Goal: Task Accomplishment & Management: Manage account settings

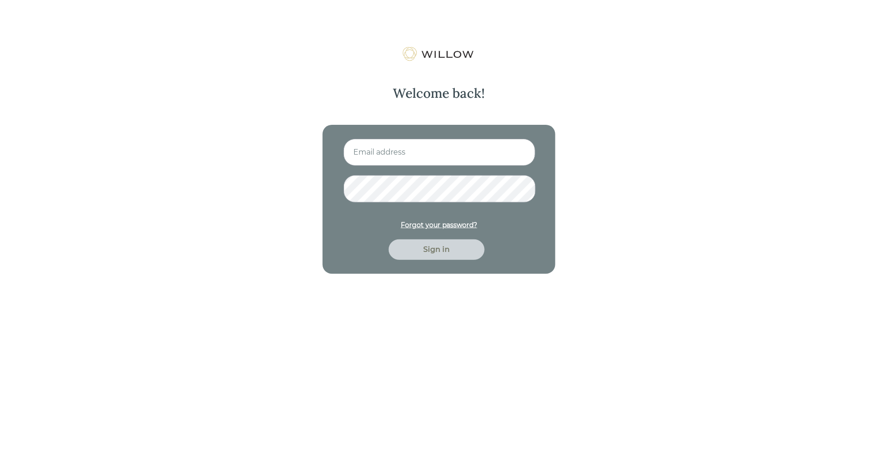
click at [371, 157] on input at bounding box center [440, 152] width 192 height 27
type input "[EMAIL_ADDRESS][PERSON_NAME][DOMAIN_NAME]"
click at [389, 239] on button "Sign in" at bounding box center [437, 249] width 96 height 20
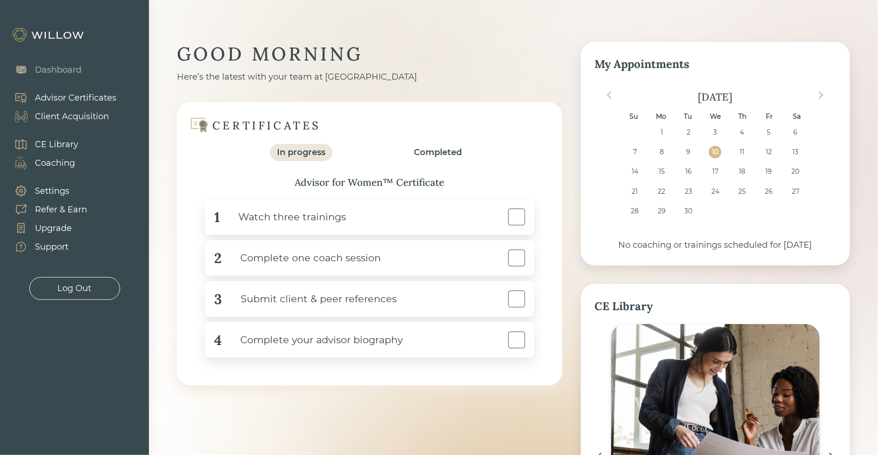
click at [68, 115] on div "Client Acquisition" at bounding box center [72, 116] width 74 height 13
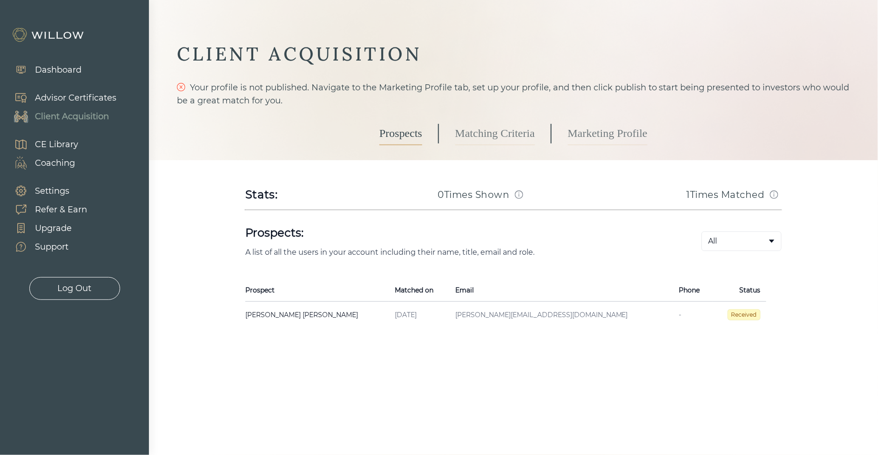
click at [510, 134] on link "Matching Criteria" at bounding box center [496, 133] width 80 height 23
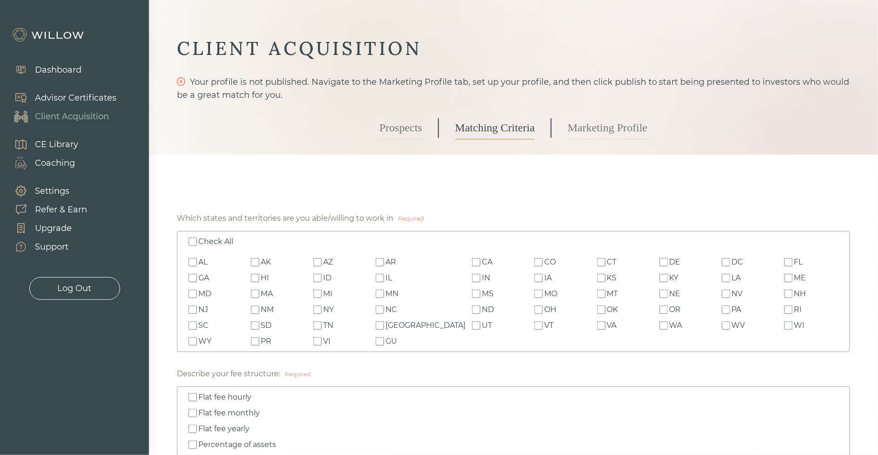
scroll to position [6, 0]
click at [601, 129] on link "Marketing Profile" at bounding box center [608, 127] width 80 height 23
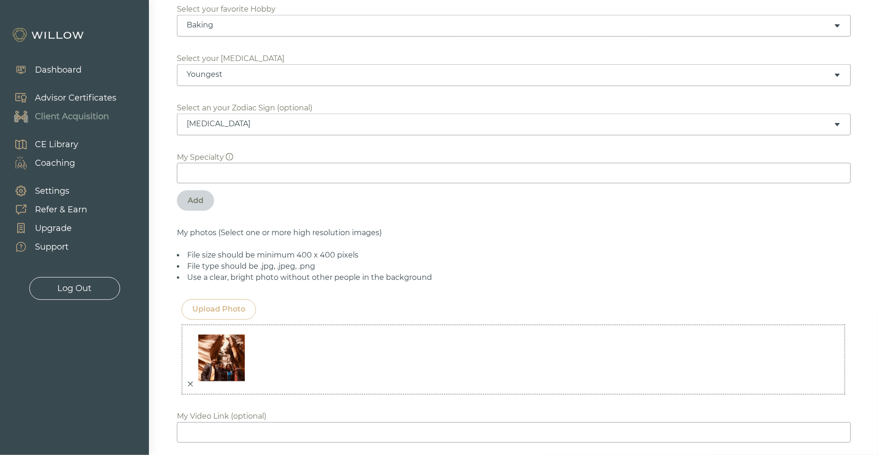
scroll to position [415, 0]
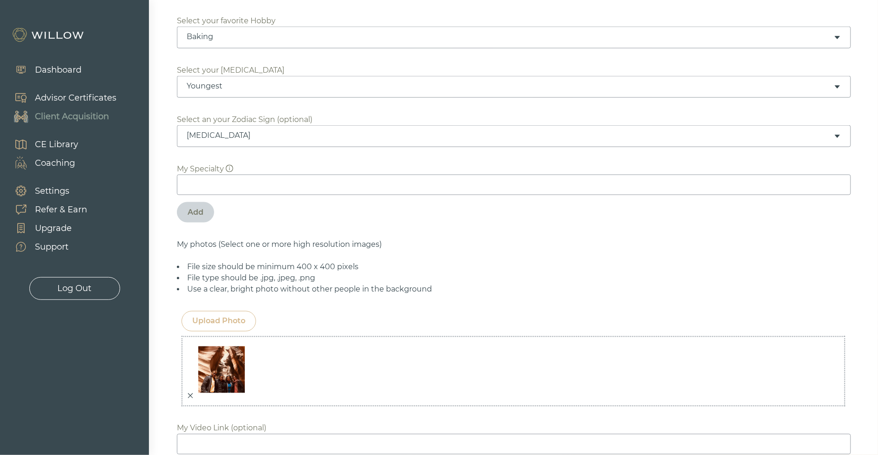
click at [311, 179] on input at bounding box center [514, 185] width 674 height 20
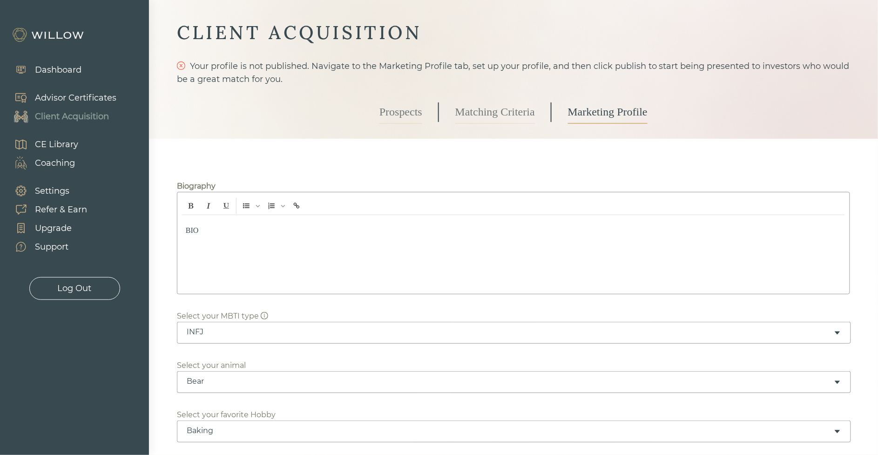
scroll to position [23, 0]
click at [499, 112] on link "Matching Criteria" at bounding box center [496, 110] width 80 height 23
